Goal: Task Accomplishment & Management: Use online tool/utility

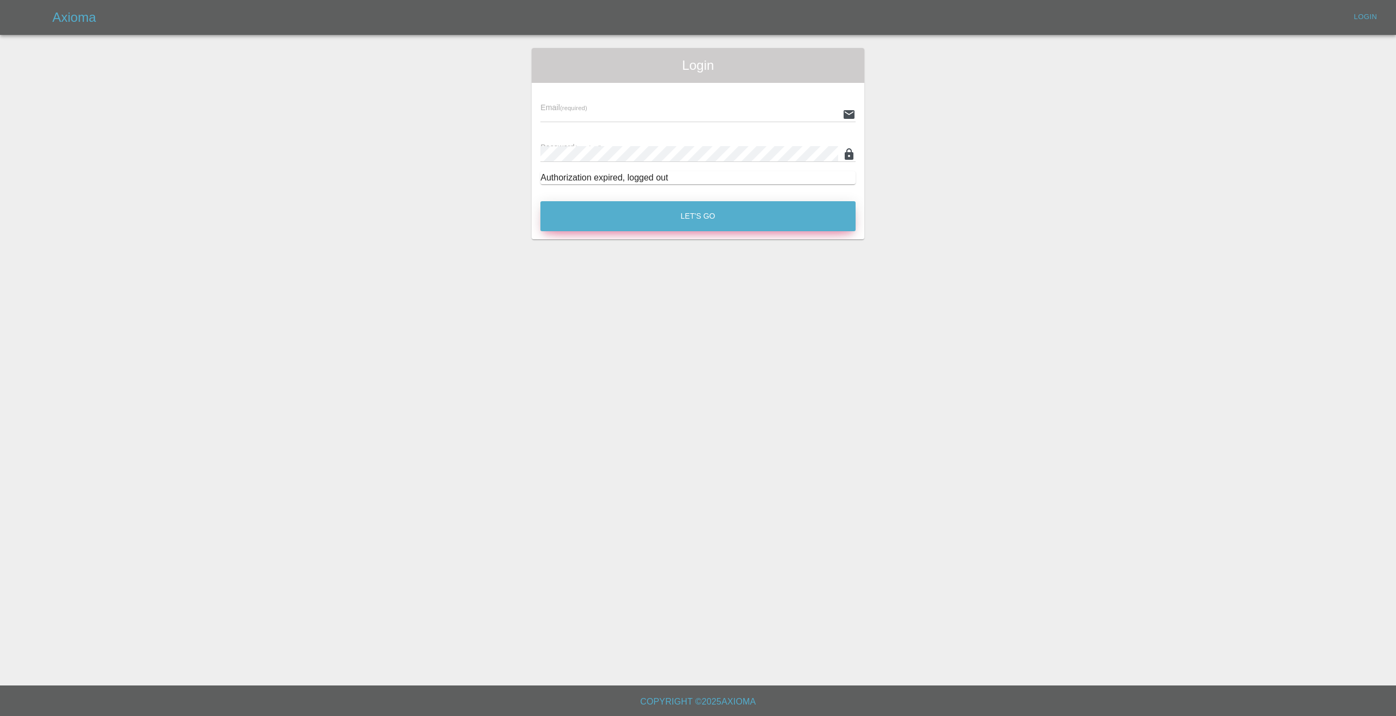
type input "[EMAIL_ADDRESS][DOMAIN_NAME]"
click at [656, 210] on button "Let's Go" at bounding box center [697, 216] width 315 height 30
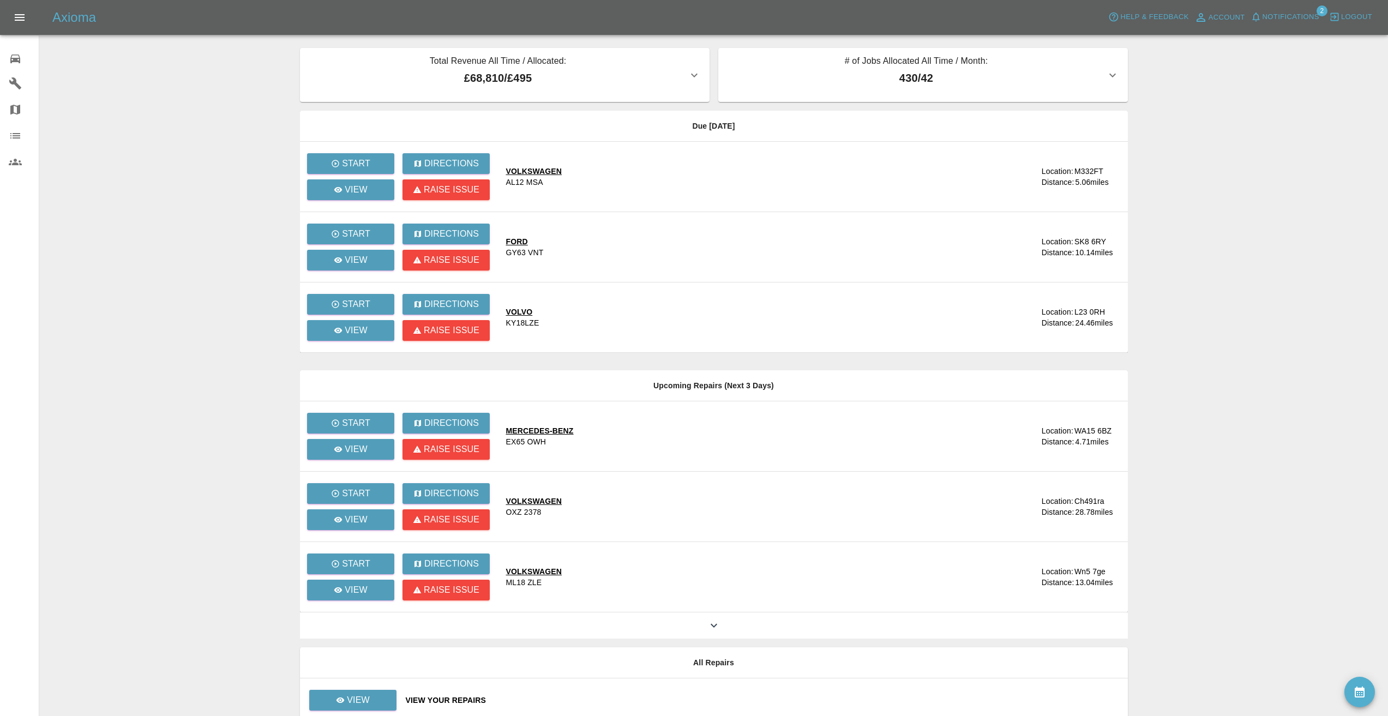
click at [1279, 12] on span "Notifications" at bounding box center [1290, 17] width 57 height 13
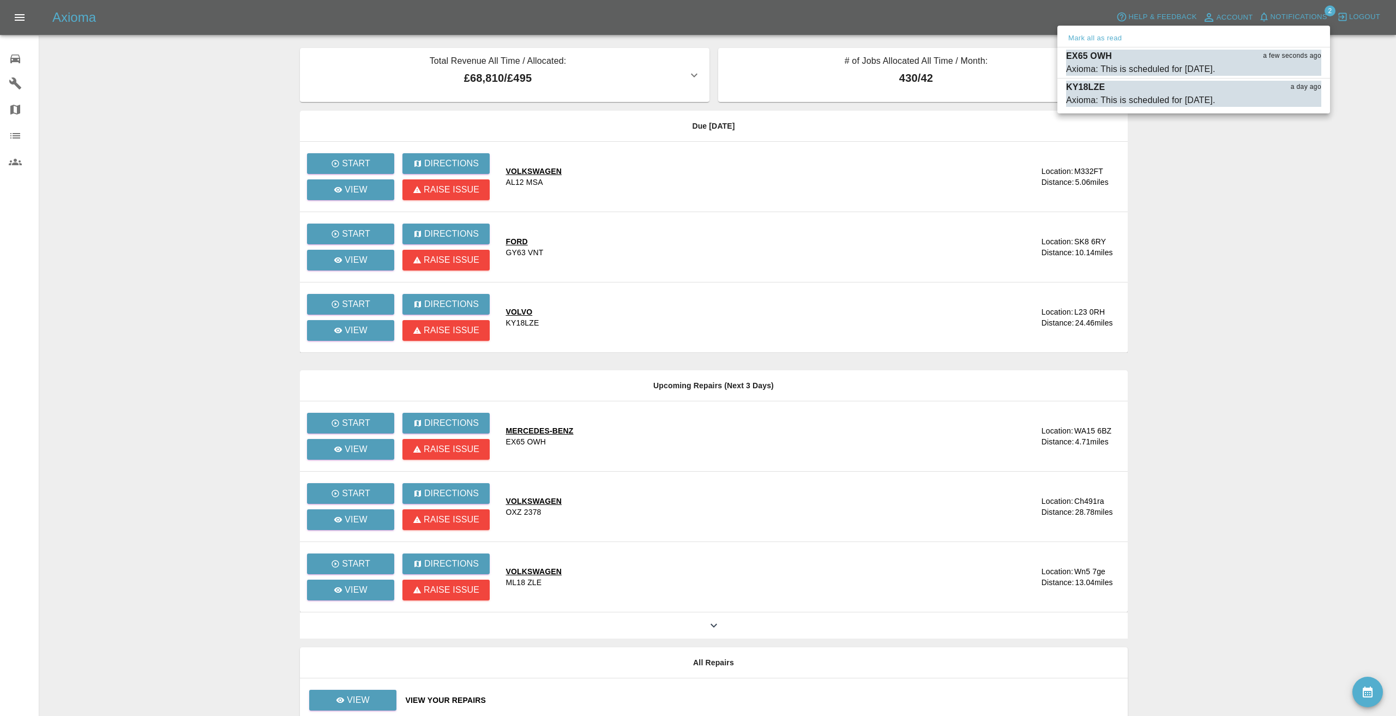
click at [236, 86] on div at bounding box center [698, 358] width 1396 height 716
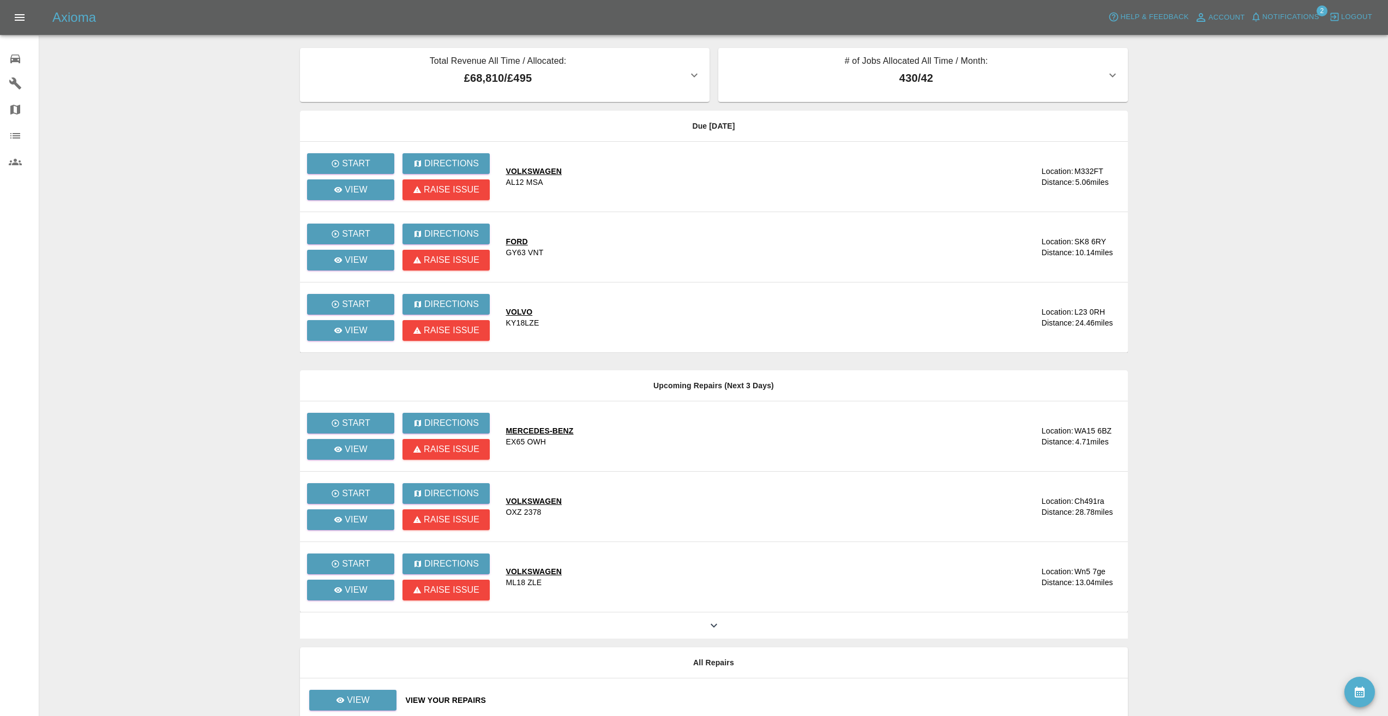
click at [213, 94] on main "Total Revenue All Time / Allocated: £68,810 / £495 Sprayway Smart Repairs NW : …" at bounding box center [694, 368] width 1388 height 736
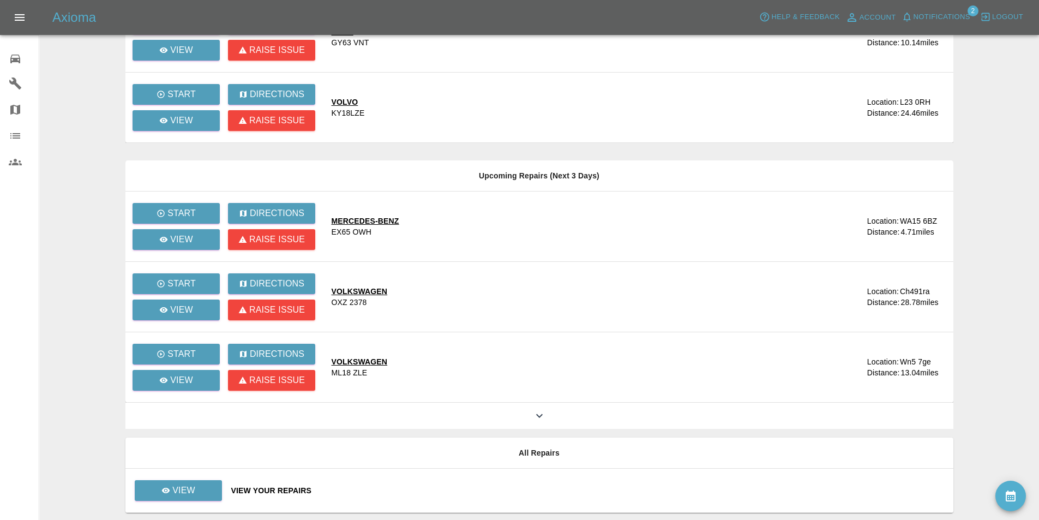
scroll to position [218, 0]
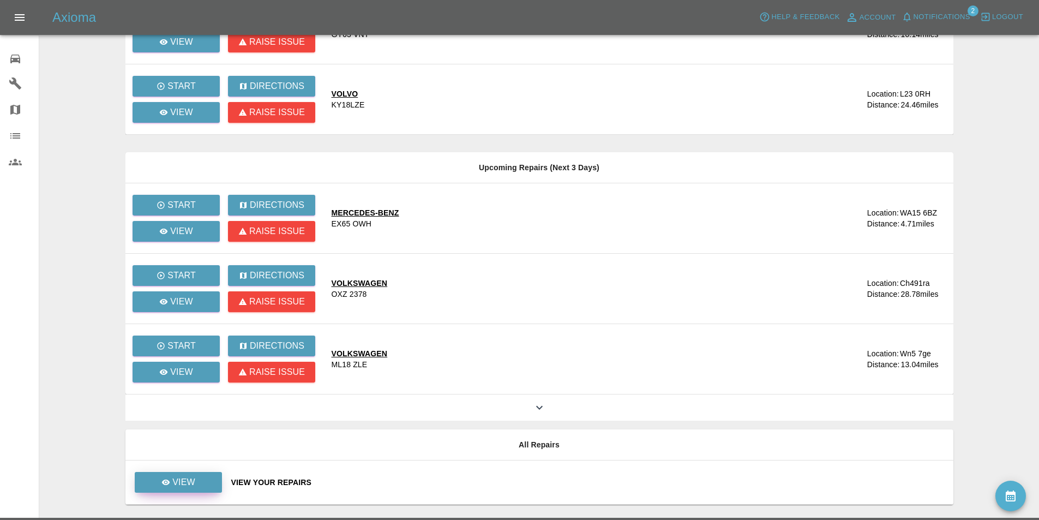
click at [185, 472] on td "View" at bounding box center [173, 482] width 97 height 44
click at [206, 476] on link "View" at bounding box center [178, 482] width 87 height 21
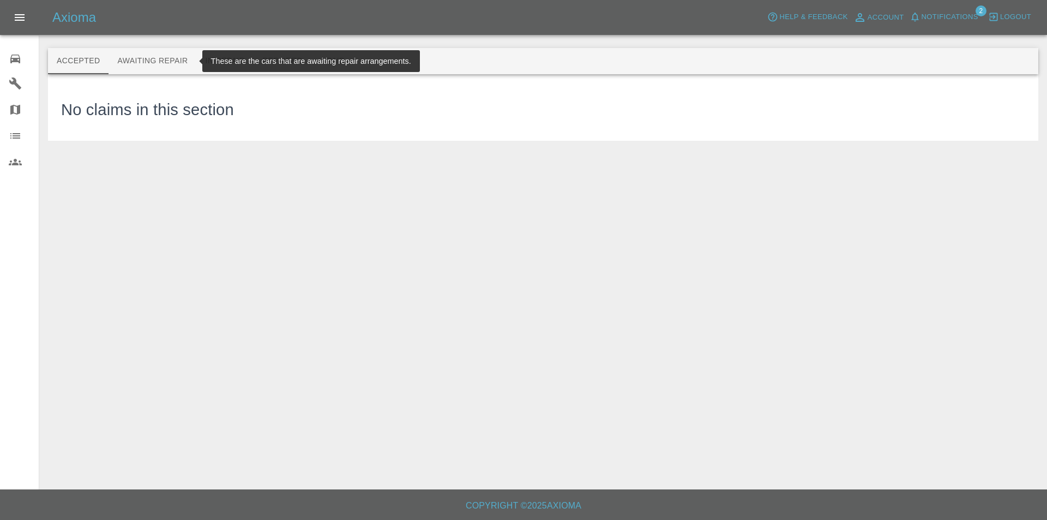
click at [152, 68] on button "Awaiting Repair" at bounding box center [153, 61] width 88 height 26
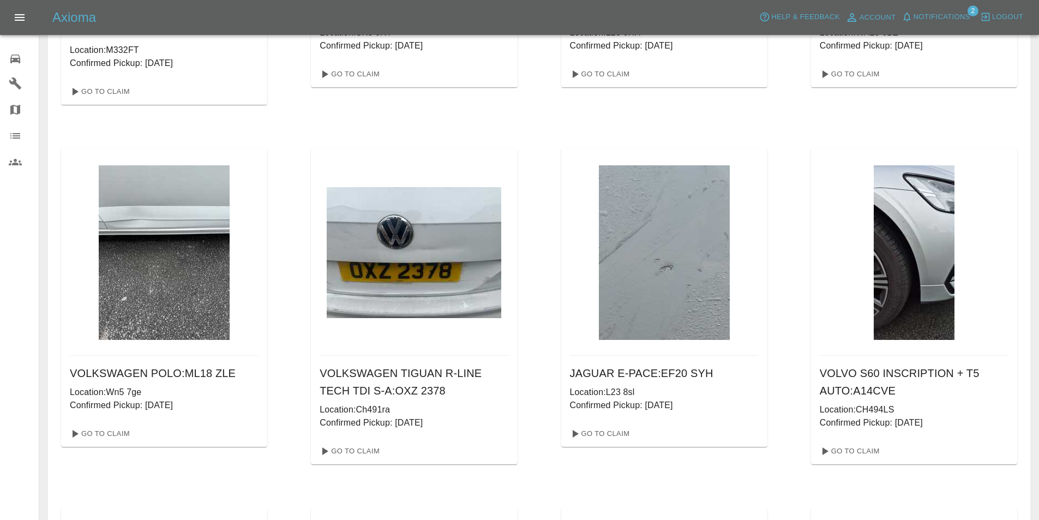
scroll to position [309, 0]
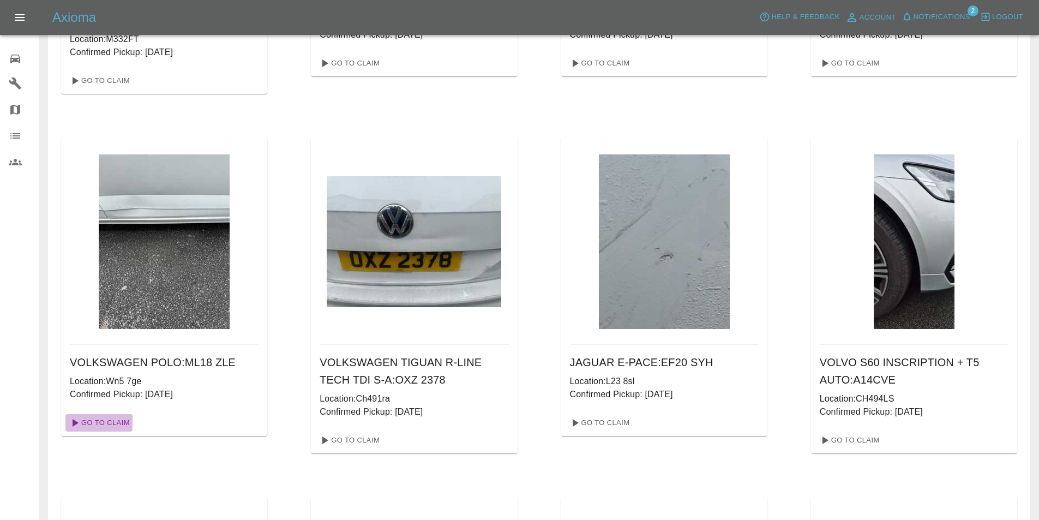
click at [111, 419] on link "Go To Claim" at bounding box center [98, 422] width 67 height 17
